Goal: Task Accomplishment & Management: Manage account settings

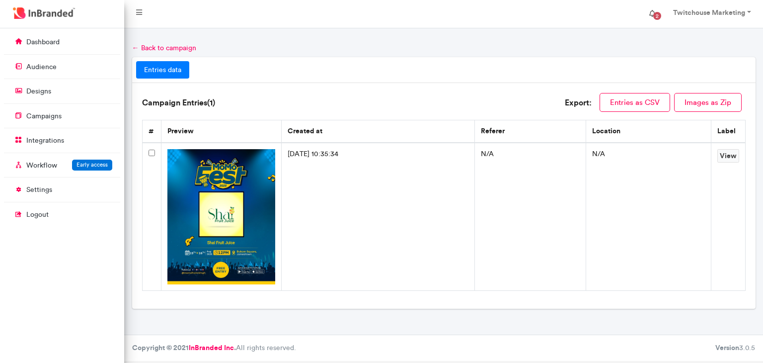
click at [658, 11] on span "2" at bounding box center [657, 16] width 16 height 16
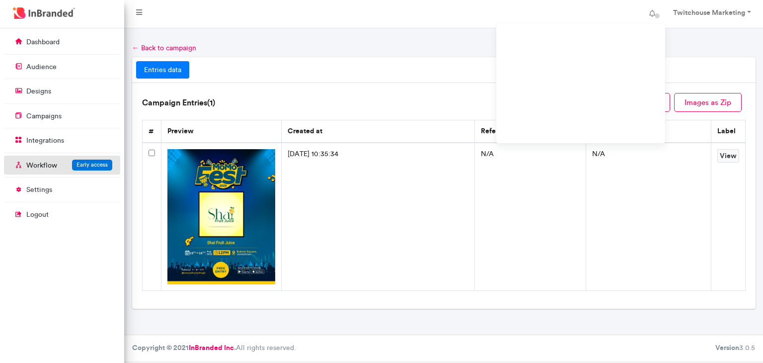
click at [39, 165] on p "Workflow" at bounding box center [41, 165] width 31 height 10
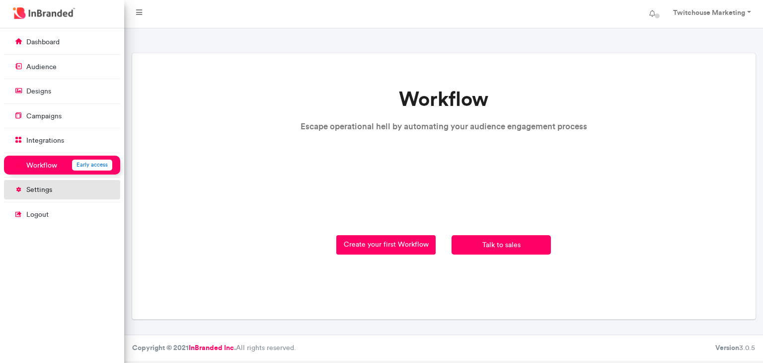
click at [32, 188] on p "settings" at bounding box center [39, 190] width 26 height 10
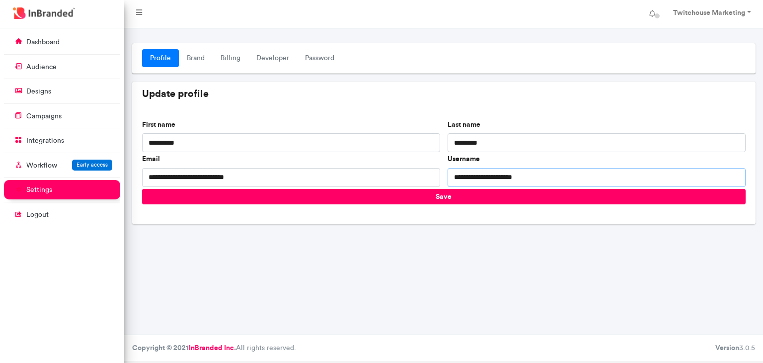
click at [525, 180] on input "**********" at bounding box center [597, 177] width 298 height 19
click at [458, 175] on input "**********" at bounding box center [597, 177] width 298 height 19
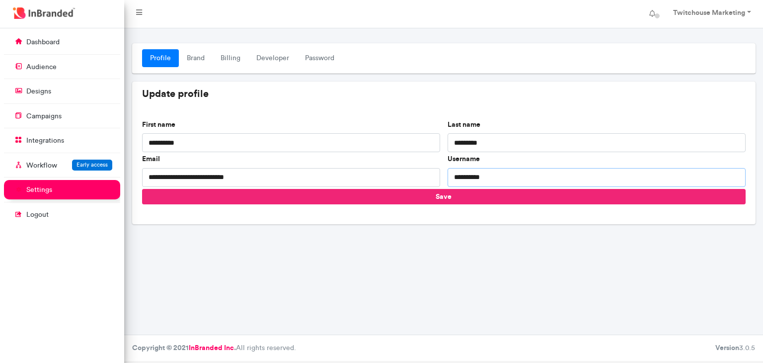
type input "**********"
click at [457, 197] on button "Save" at bounding box center [444, 196] width 604 height 15
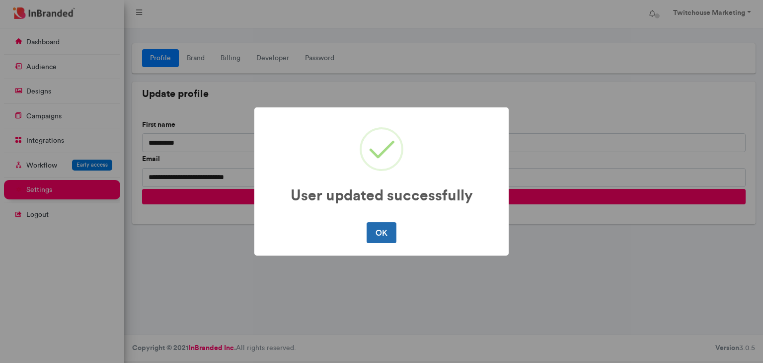
click at [390, 241] on button "OK" at bounding box center [381, 232] width 29 height 21
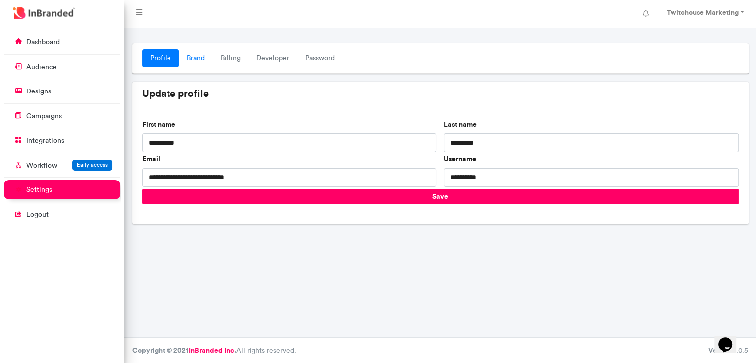
click at [194, 52] on link "Brand" at bounding box center [196, 58] width 34 height 18
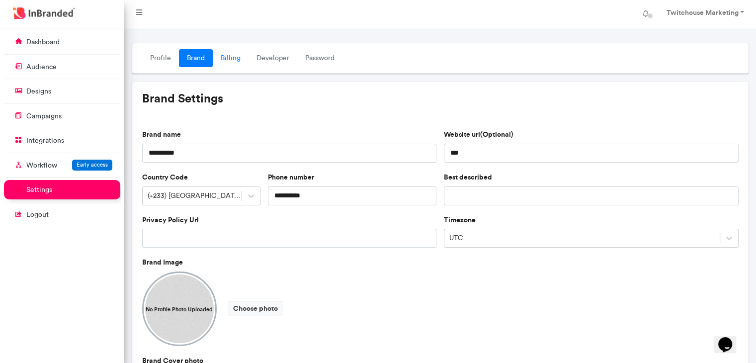
click at [220, 63] on link "Billing" at bounding box center [231, 58] width 36 height 18
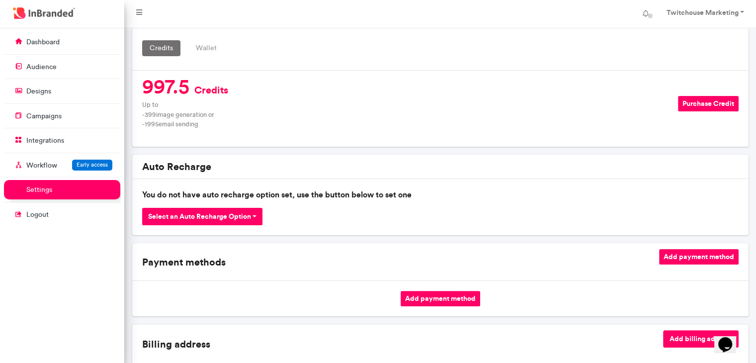
scroll to position [189, 0]
click at [157, 218] on button "Select an Auto Recharge Option" at bounding box center [202, 216] width 121 height 17
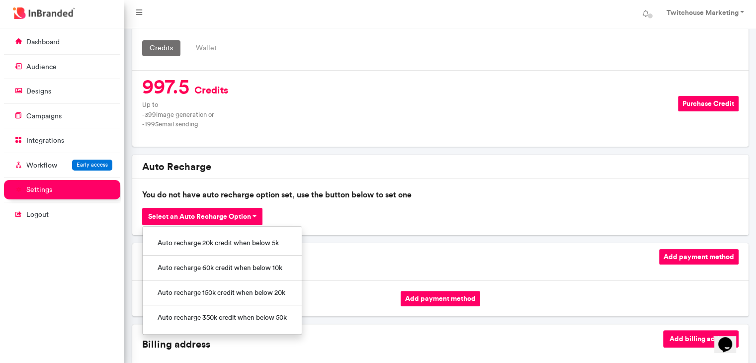
click at [336, 219] on div "Select an Auto Recharge Option Auto recharge 20k credit when below 5k Auto rech…" at bounding box center [440, 216] width 596 height 17
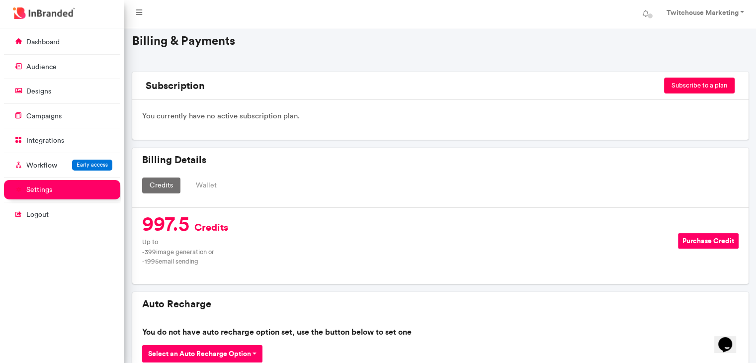
scroll to position [0, 0]
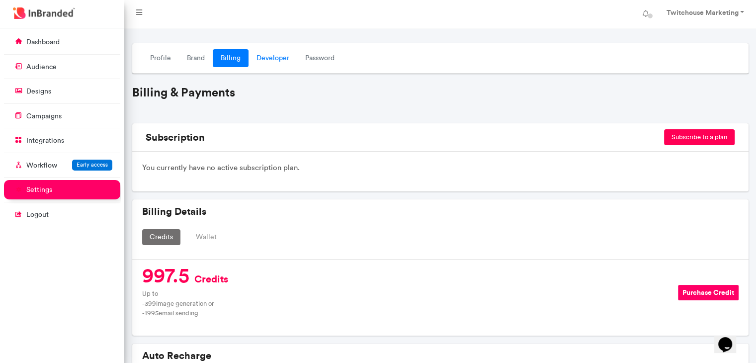
click at [291, 53] on link "Developer" at bounding box center [272, 58] width 49 height 18
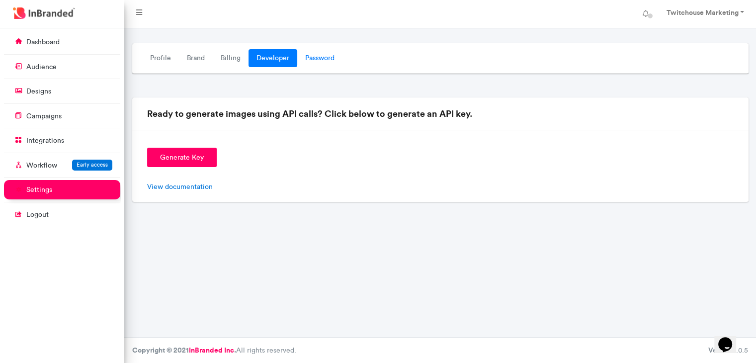
click at [313, 57] on link "Password" at bounding box center [319, 58] width 45 height 18
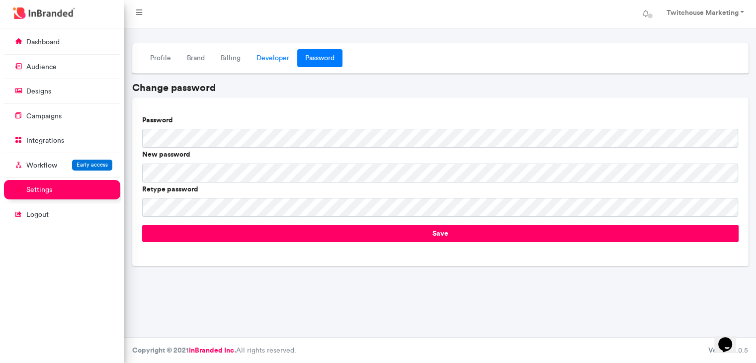
click at [266, 58] on link "Developer" at bounding box center [272, 58] width 49 height 18
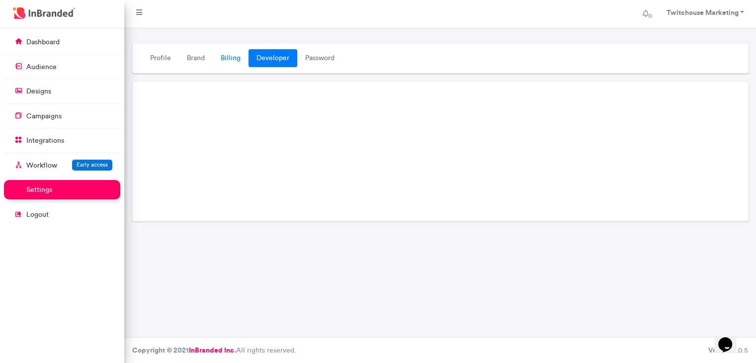
click at [234, 61] on link "Billing" at bounding box center [231, 58] width 36 height 18
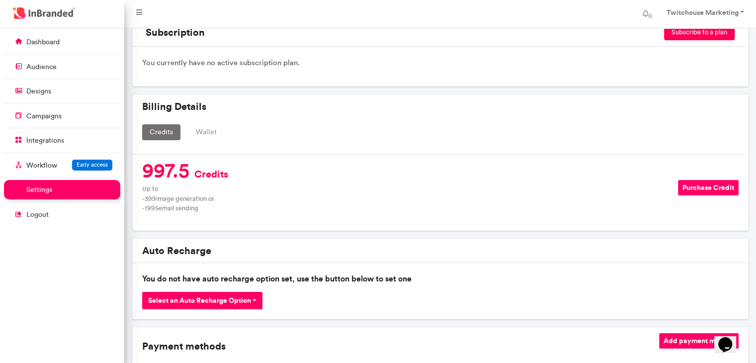
scroll to position [107, 0]
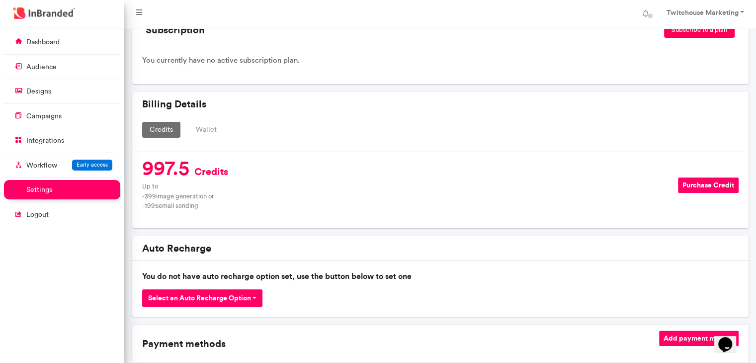
click at [206, 128] on button "Wallet" at bounding box center [206, 130] width 36 height 16
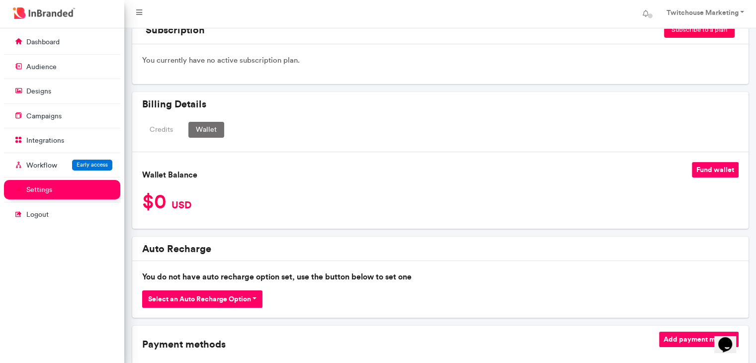
click at [166, 129] on button "Credits" at bounding box center [161, 130] width 38 height 16
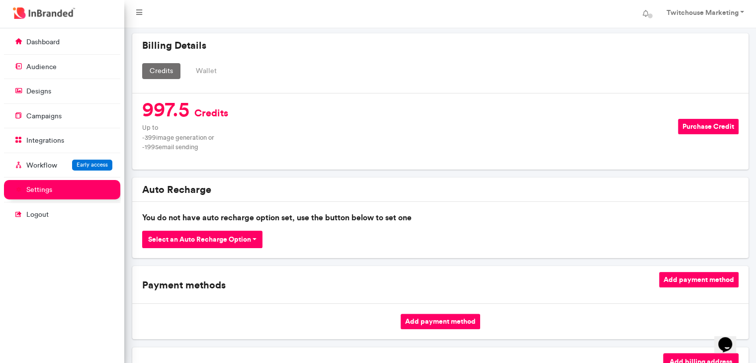
scroll to position [166, 0]
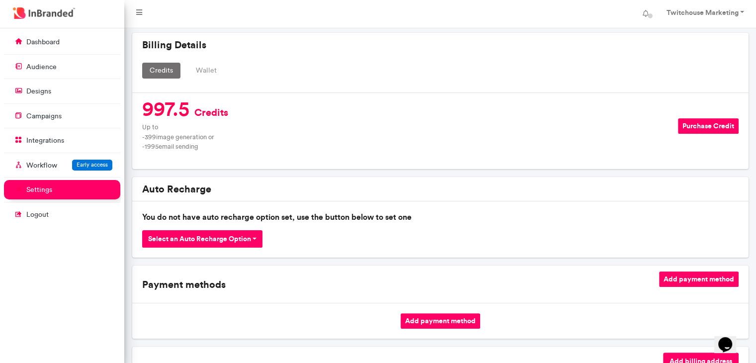
click at [202, 64] on button "Wallet" at bounding box center [206, 71] width 36 height 16
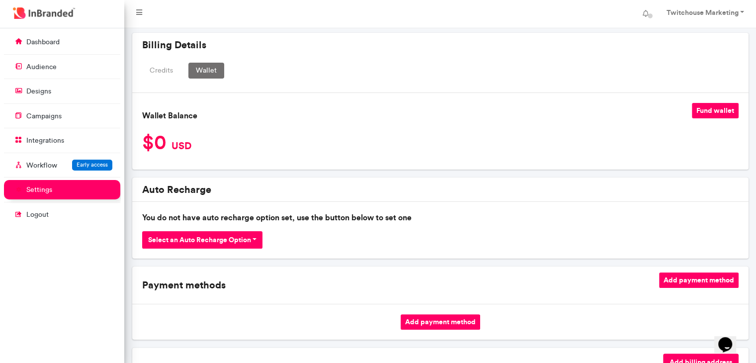
click at [727, 110] on button "Fund wallet" at bounding box center [714, 110] width 47 height 15
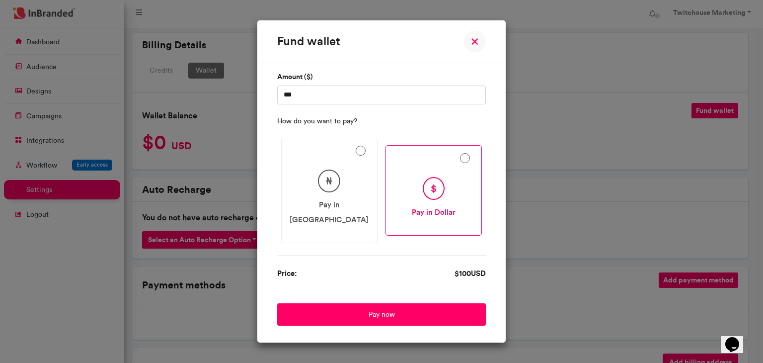
click at [426, 188] on div "$" at bounding box center [434, 188] width 22 height 23
click at [359, 290] on form "Amount ($) *** How do you want to pay? ₦ Pay in Naira $ Pay in Dollar Price: $ …" at bounding box center [381, 197] width 209 height 258
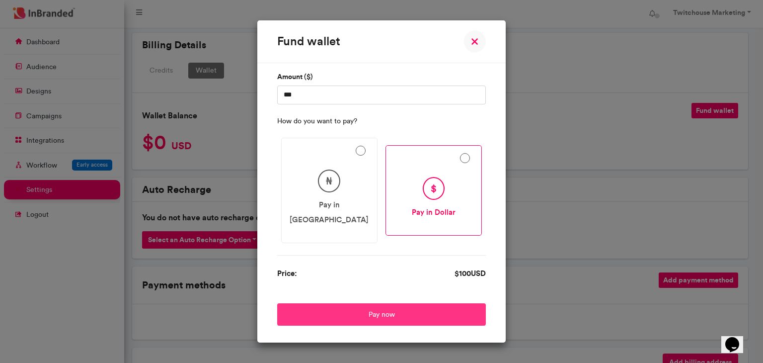
click at [359, 303] on button "Pay now" at bounding box center [381, 314] width 209 height 22
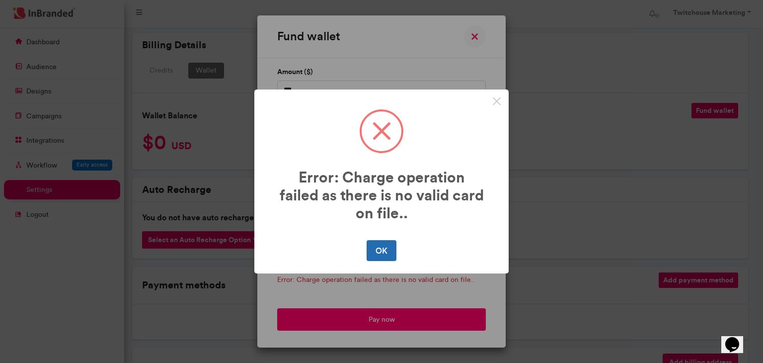
click at [390, 248] on button "OK" at bounding box center [381, 250] width 29 height 21
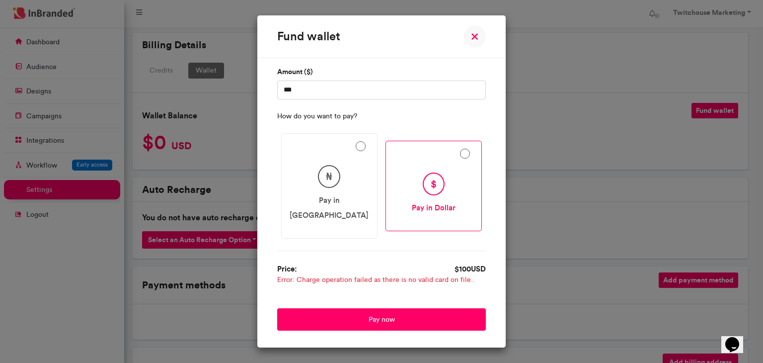
click at [473, 48] on img at bounding box center [474, 36] width 22 height 22
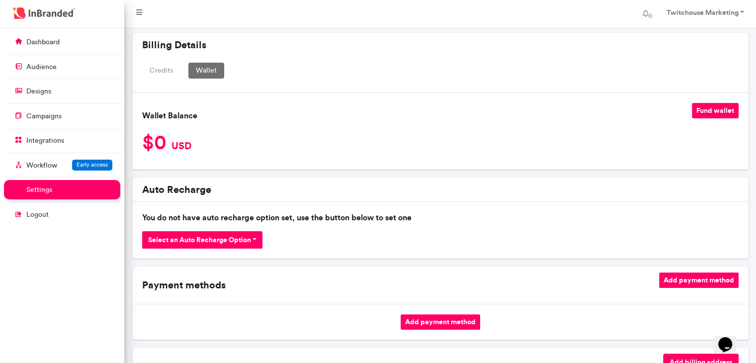
click at [153, 73] on button "Credits" at bounding box center [161, 71] width 38 height 16
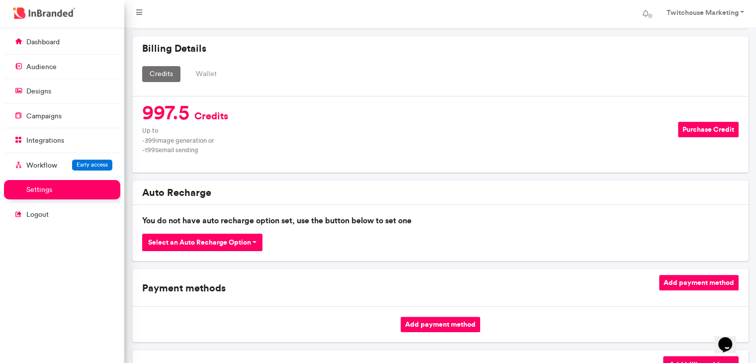
scroll to position [0, 0]
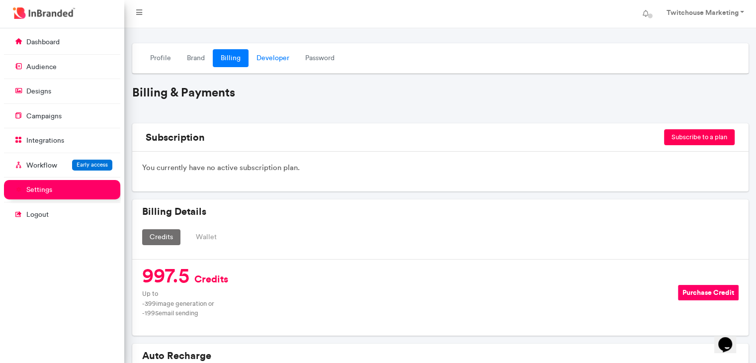
click at [272, 57] on link "Developer" at bounding box center [272, 58] width 49 height 18
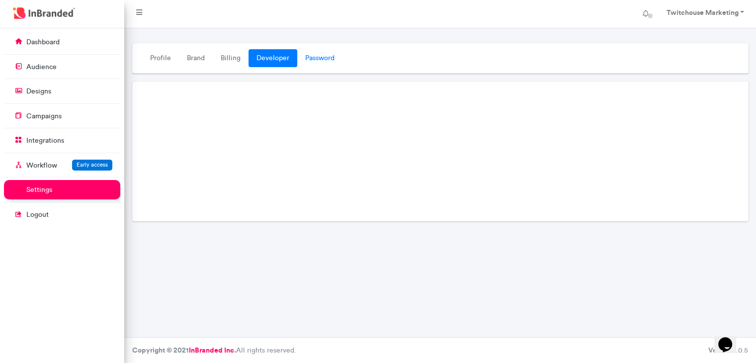
click at [324, 56] on link "Password" at bounding box center [319, 58] width 45 height 18
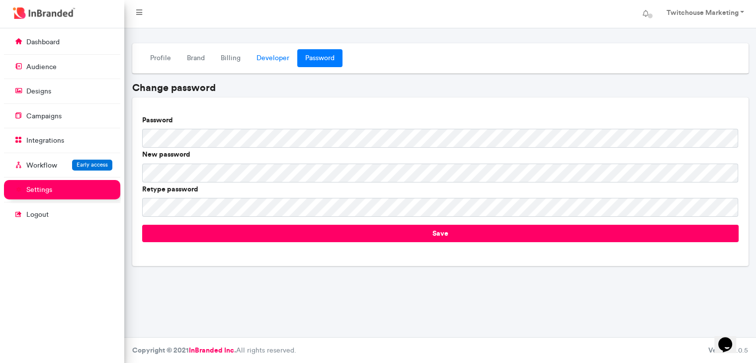
click at [275, 58] on link "Developer" at bounding box center [272, 58] width 49 height 18
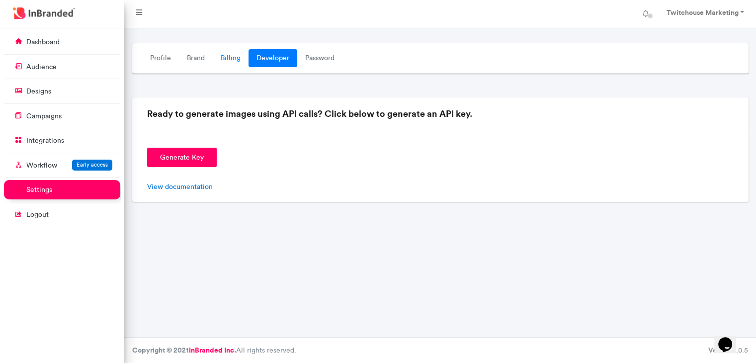
click at [230, 59] on link "Billing" at bounding box center [231, 58] width 36 height 18
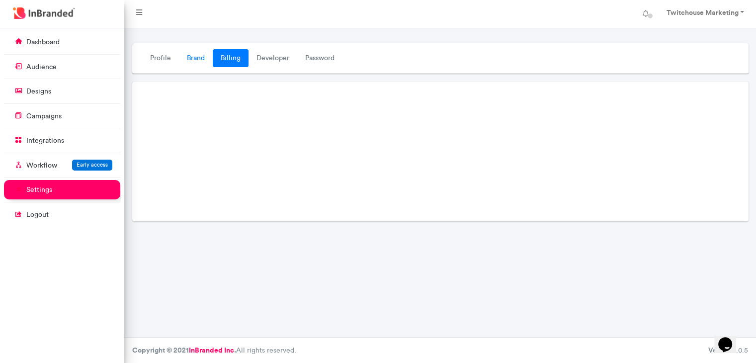
click at [191, 58] on link "Brand" at bounding box center [196, 58] width 34 height 18
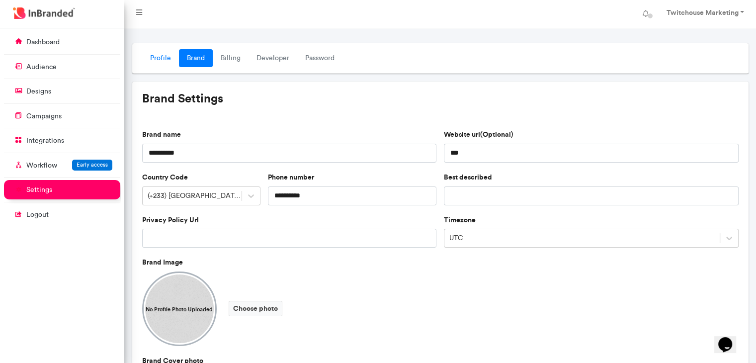
click at [163, 57] on link "Profile" at bounding box center [160, 58] width 37 height 18
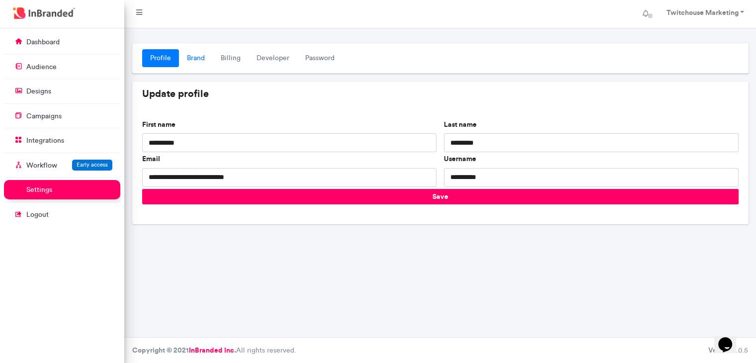
click at [203, 58] on link "Brand" at bounding box center [196, 58] width 34 height 18
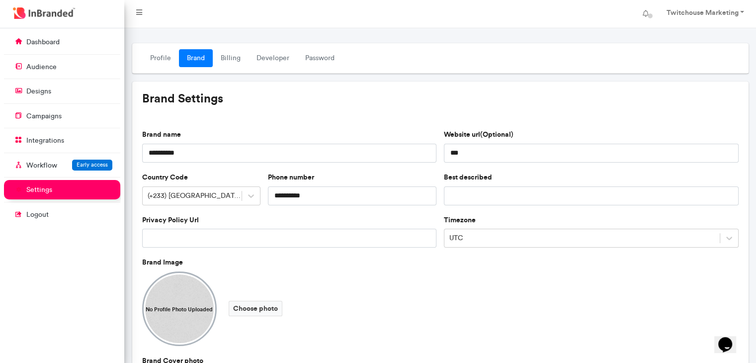
click at [244, 67] on div "Profile Brand Billing Developer Password" at bounding box center [440, 58] width 616 height 30
click at [232, 64] on link "Billing" at bounding box center [231, 58] width 36 height 18
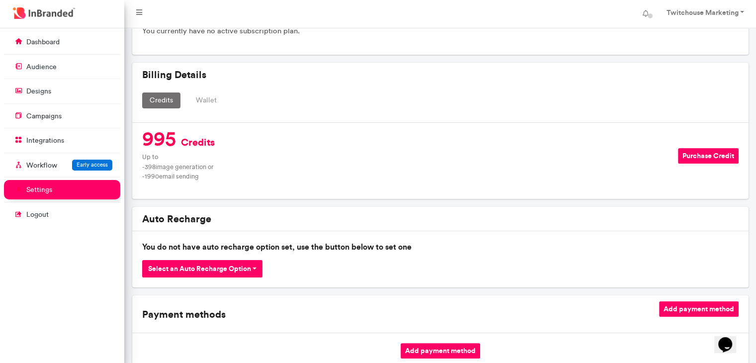
click at [208, 96] on button "Wallet" at bounding box center [206, 100] width 36 height 16
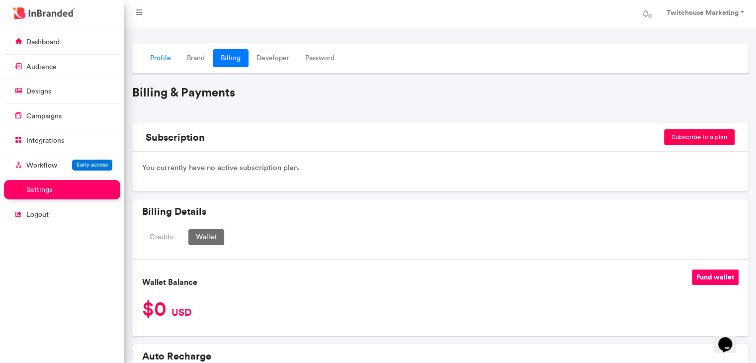
click at [157, 53] on link "Profile" at bounding box center [160, 58] width 37 height 18
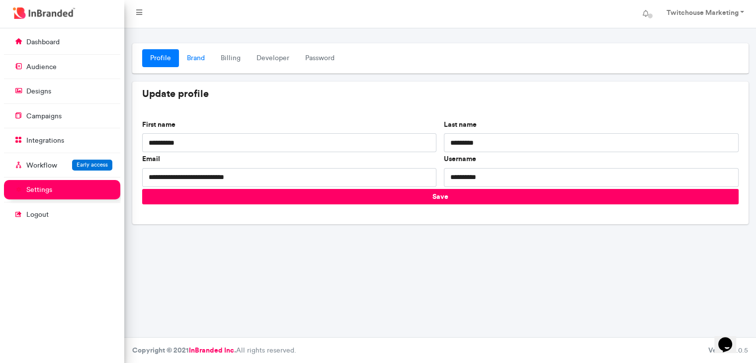
click at [182, 52] on link "Brand" at bounding box center [196, 58] width 34 height 18
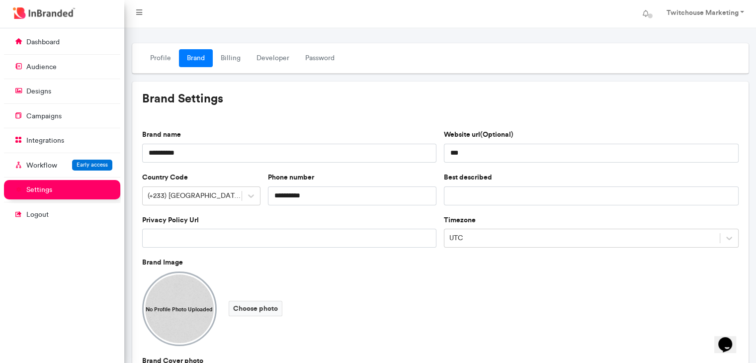
click at [254, 114] on div "**********" at bounding box center [440, 364] width 616 height 505
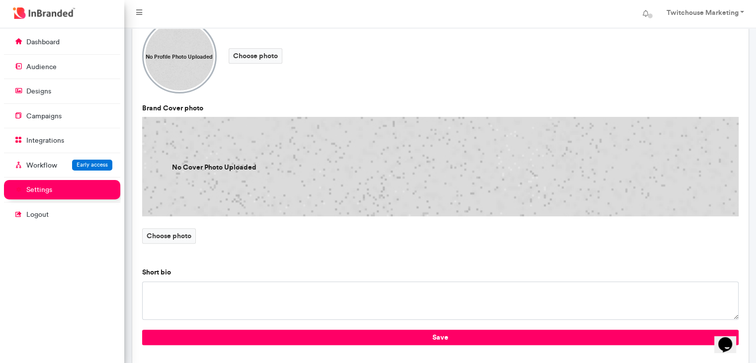
scroll to position [248, 0]
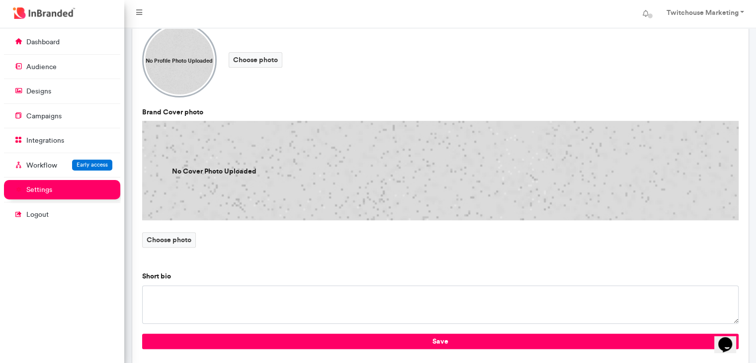
click at [264, 177] on img at bounding box center [440, 170] width 596 height 99
